Goal: Task Accomplishment & Management: Manage account settings

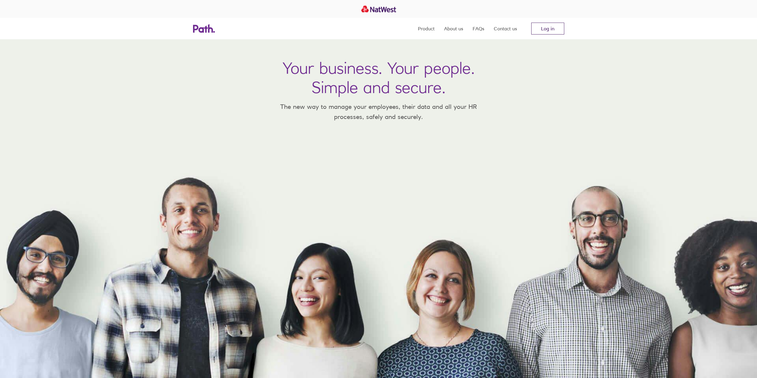
click at [540, 25] on link "Log in" at bounding box center [547, 29] width 33 height 12
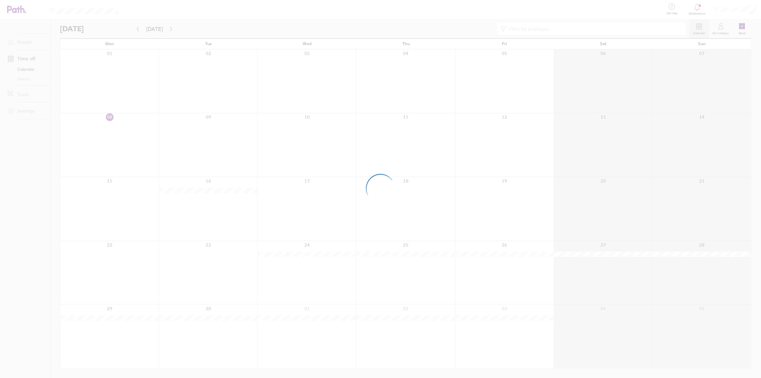
click at [389, 23] on div at bounding box center [380, 189] width 761 height 378
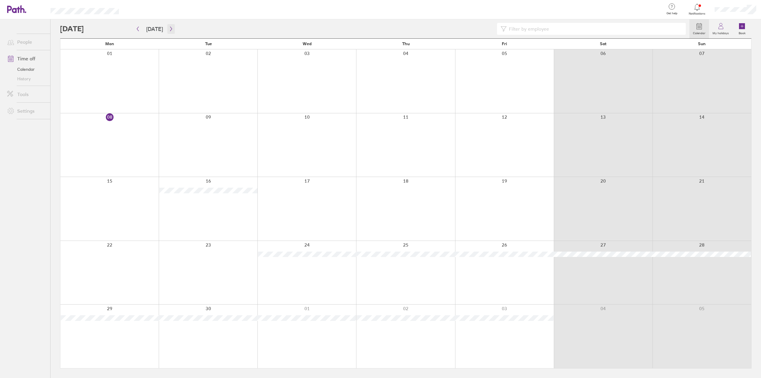
click at [170, 30] on icon "button" at bounding box center [171, 28] width 4 height 5
click at [169, 30] on icon "button" at bounding box center [171, 28] width 4 height 5
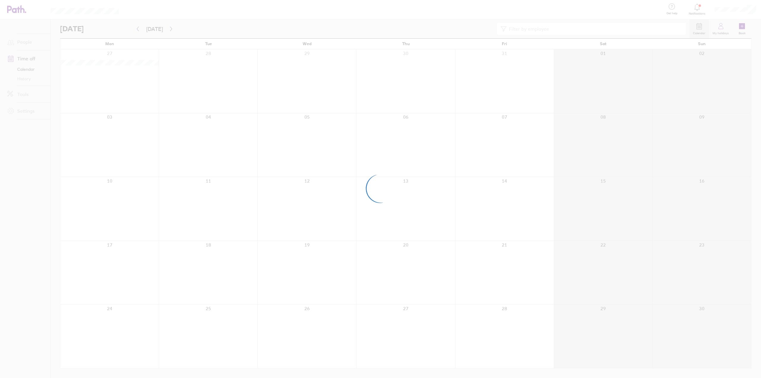
click at [168, 30] on div at bounding box center [380, 189] width 761 height 378
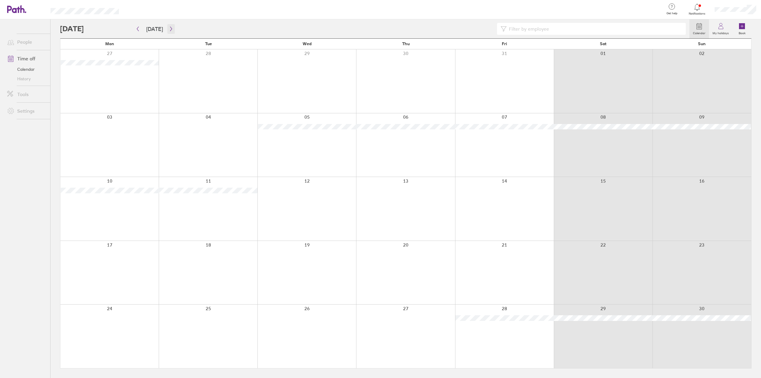
click at [169, 29] on icon "button" at bounding box center [171, 28] width 4 height 5
